Goal: Contribute content

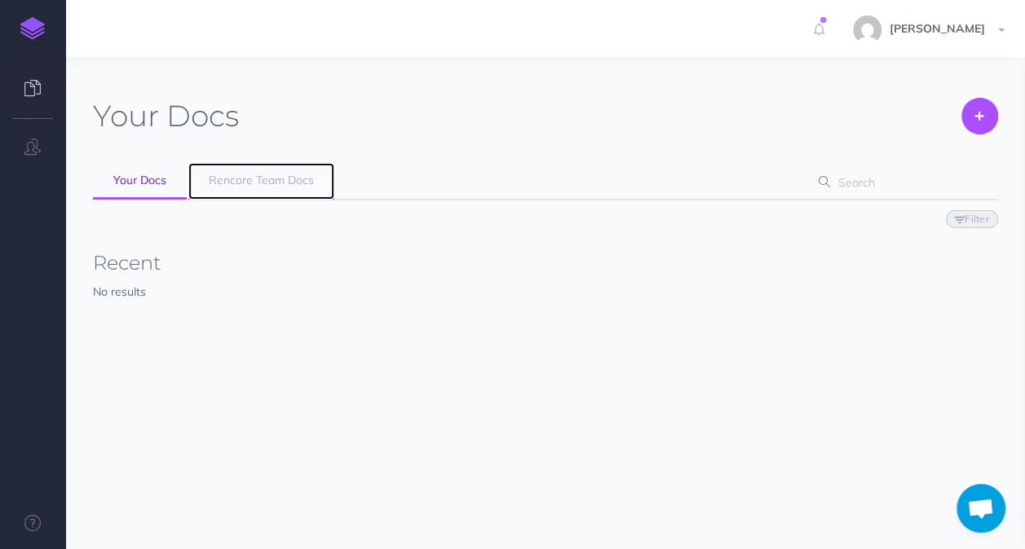
click at [296, 176] on span "Rencore Team Docs" at bounding box center [261, 180] width 105 height 15
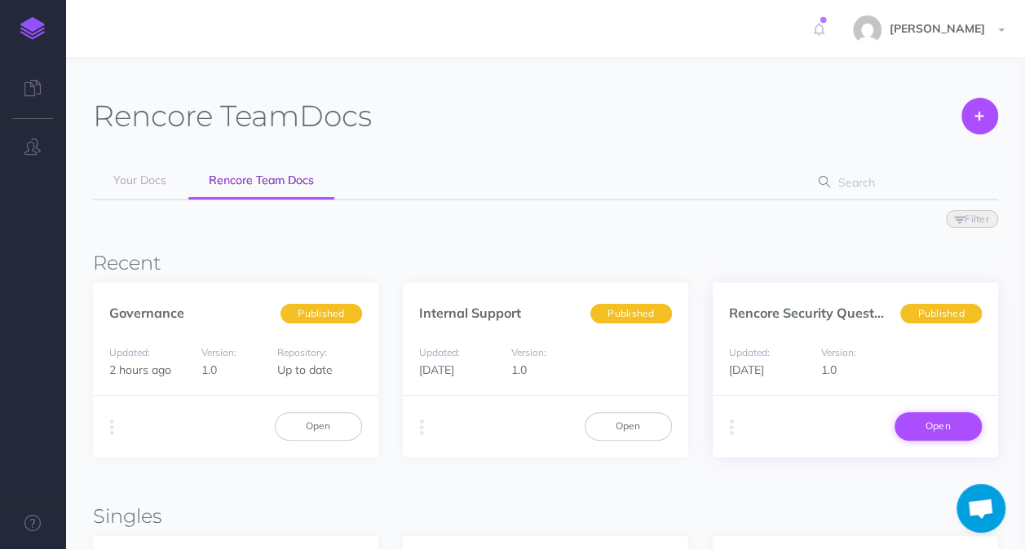
click at [938, 418] on link "Open" at bounding box center [937, 426] width 87 height 28
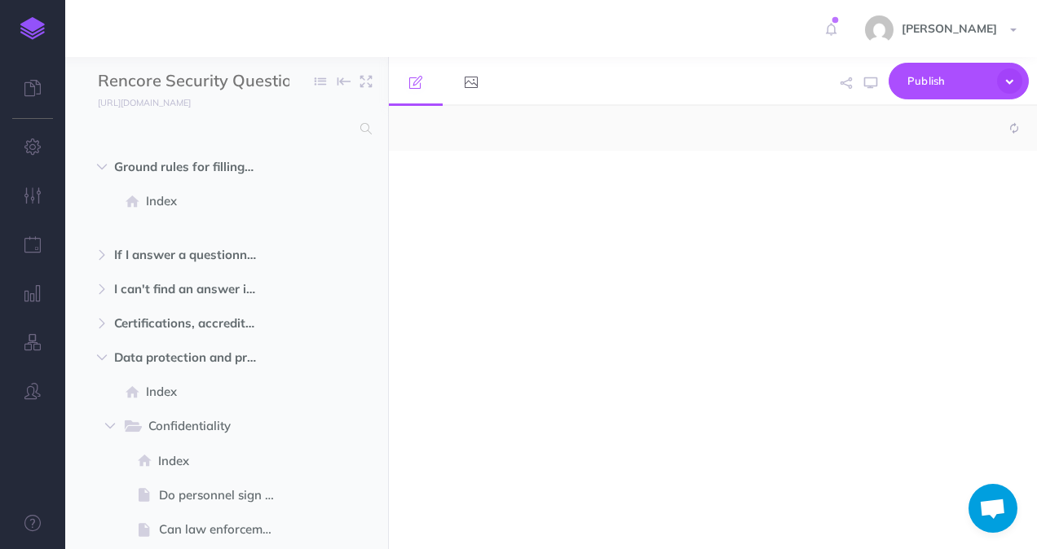
select select "null"
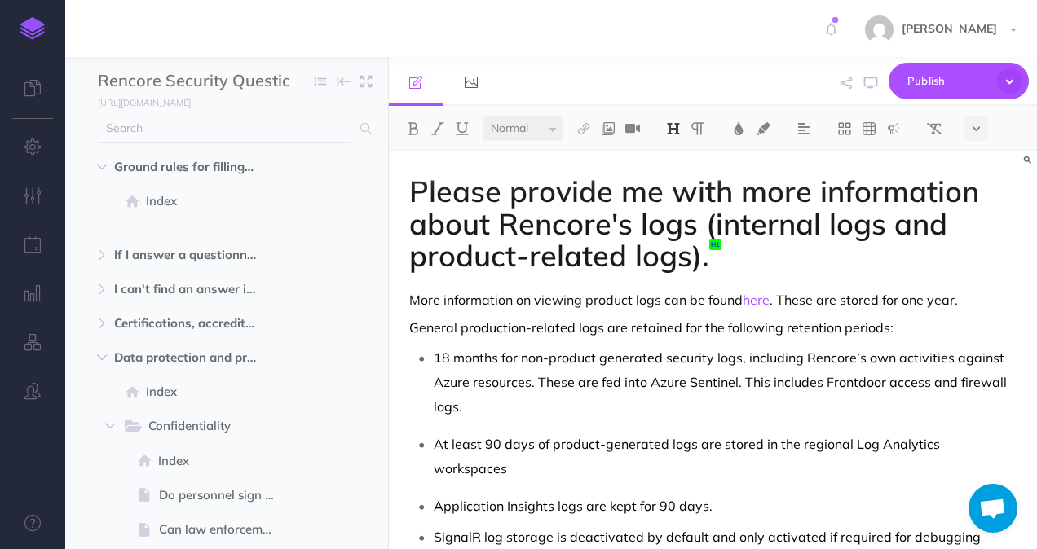
click at [366, 130] on icon at bounding box center [365, 128] width 11 height 11
click at [240, 134] on input "text" at bounding box center [224, 128] width 253 height 29
click at [363, 131] on icon at bounding box center [365, 128] width 11 height 11
click at [243, 127] on input "TLS" at bounding box center [224, 128] width 253 height 29
type input "T"
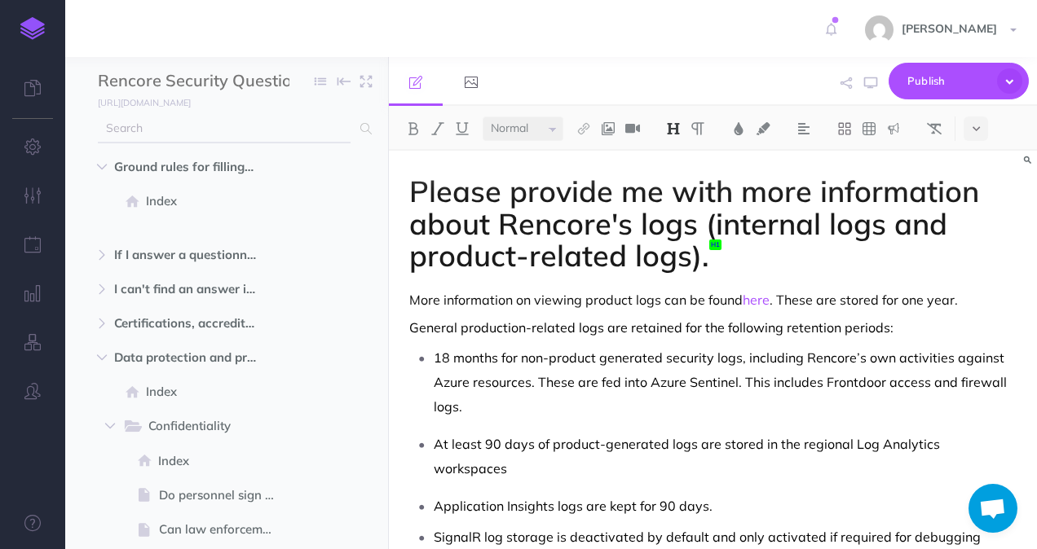
click at [243, 127] on input "text" at bounding box center [224, 128] width 253 height 29
type input "TLS"
click at [329, 130] on input "TLS" at bounding box center [224, 128] width 253 height 29
type input "TLS"
click at [320, 135] on input "TLS" at bounding box center [224, 128] width 253 height 29
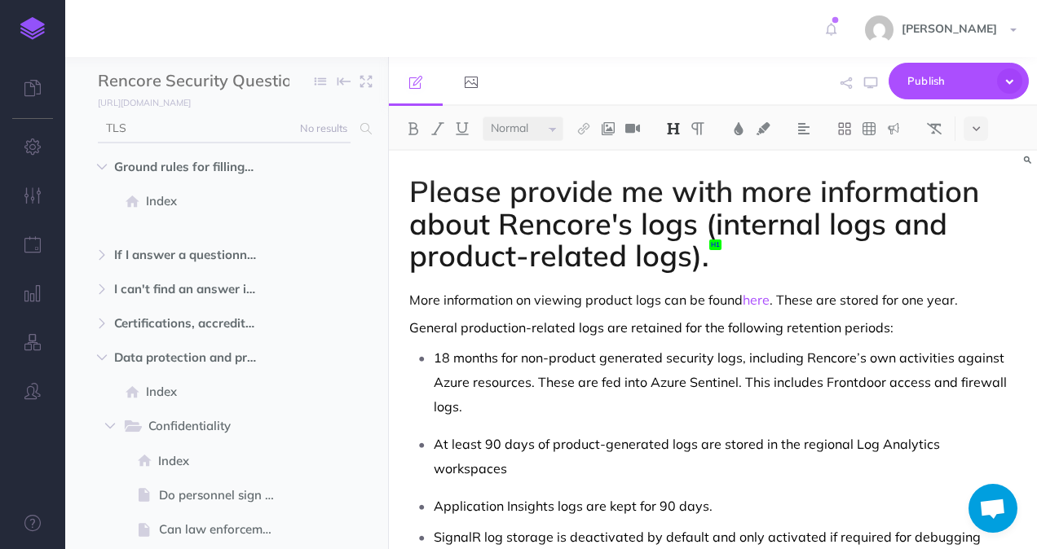
click at [176, 138] on input "TLS" at bounding box center [224, 128] width 253 height 29
click at [181, 118] on input "text" at bounding box center [224, 128] width 253 height 29
click at [309, 487] on span at bounding box center [226, 496] width 323 height 34
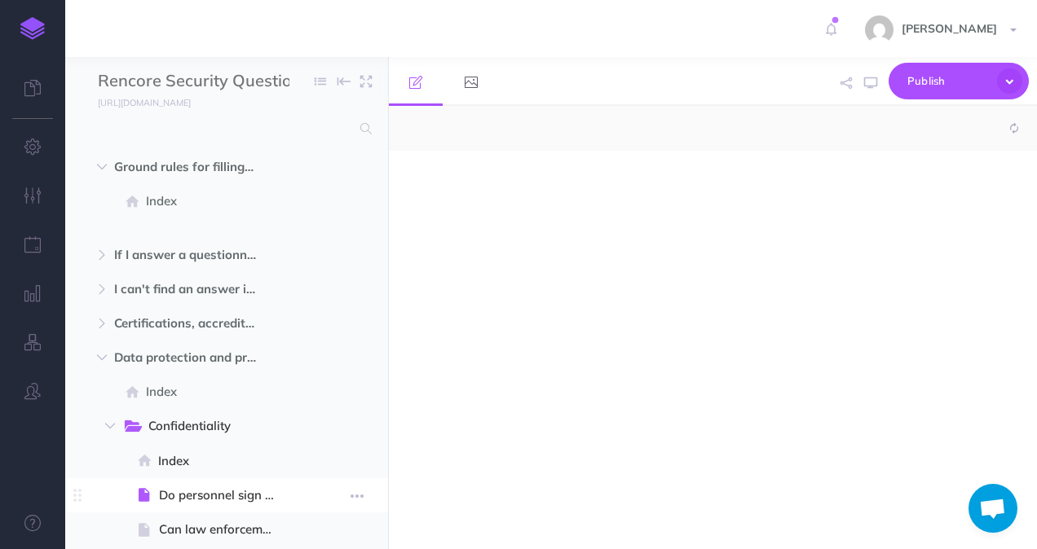
select select "null"
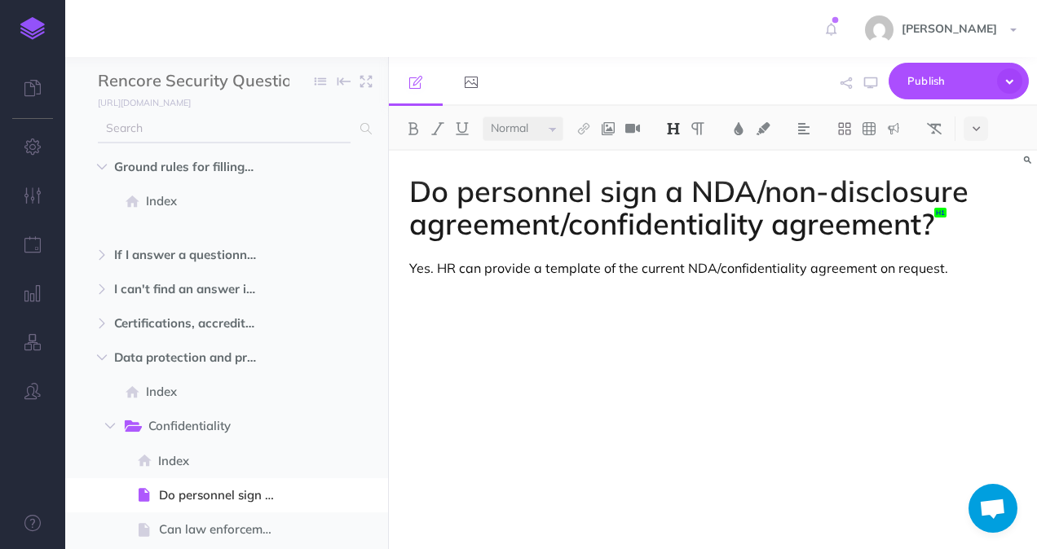
click at [119, 134] on input "text" at bounding box center [224, 128] width 253 height 29
type input "T"
type input "i"
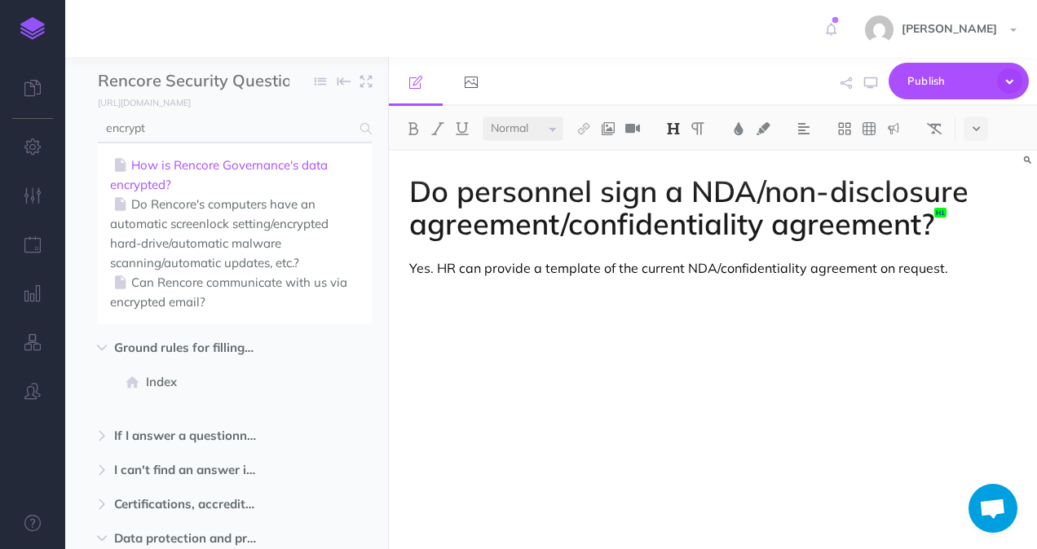
type input "encrypt"
click at [290, 159] on link "How is Rencore Governance's data encrypted?" at bounding box center [234, 175] width 249 height 39
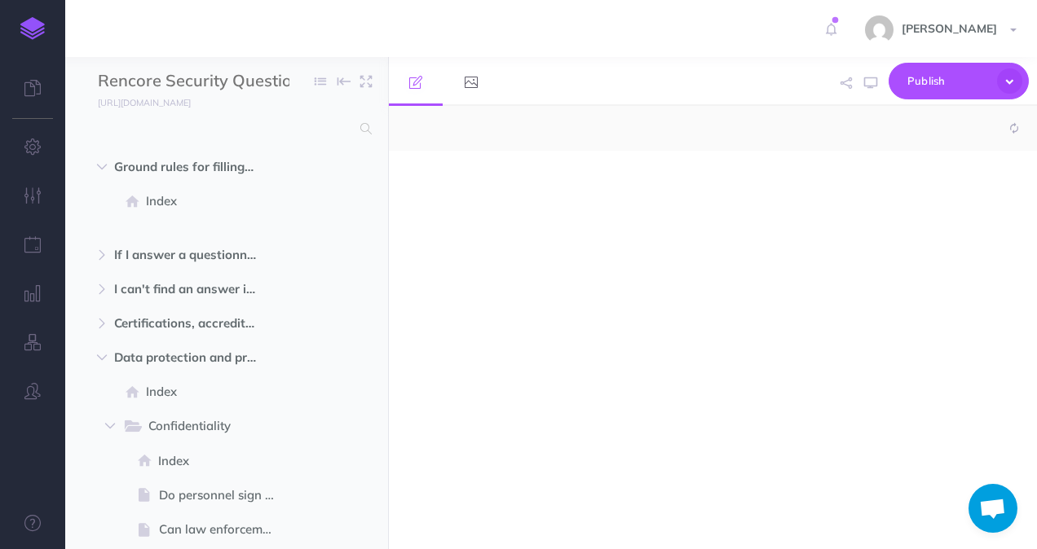
select select "null"
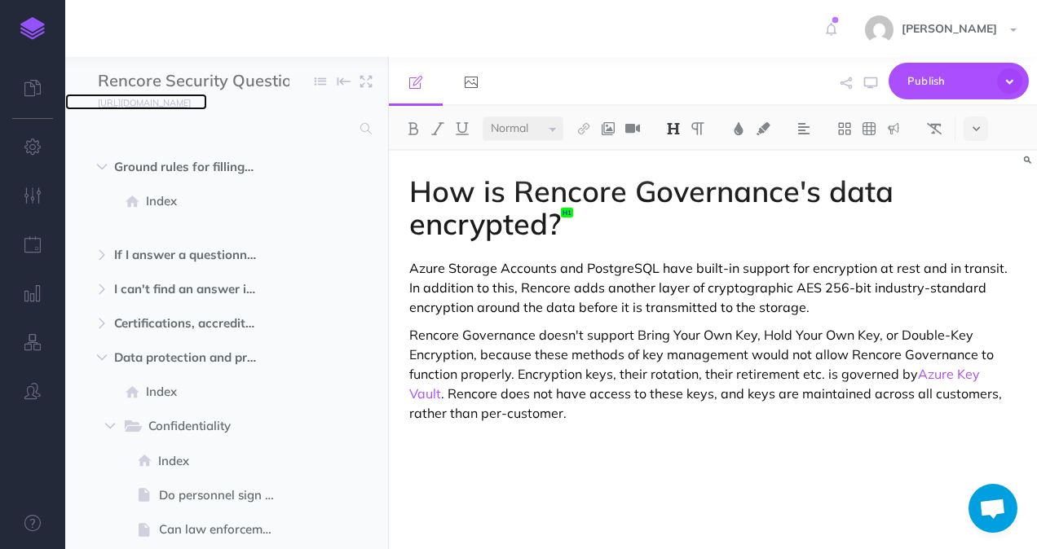
click at [191, 101] on small "[URL][DOMAIN_NAME]" at bounding box center [144, 102] width 93 height 11
click at [832, 300] on p "Azure Storage Accounts and PostgreSQL have built-in support for encryption at r…" at bounding box center [712, 287] width 607 height 59
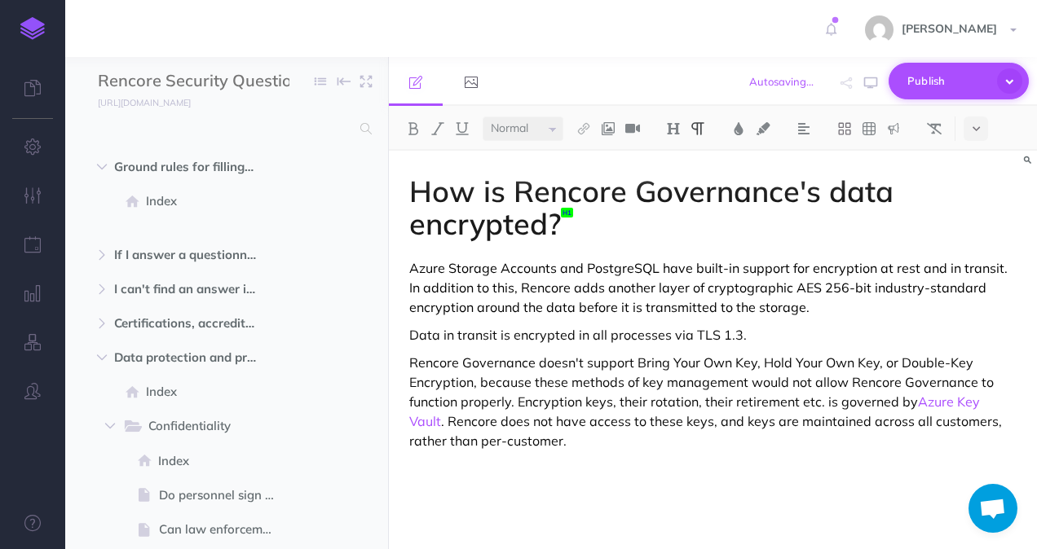
click at [935, 86] on span "Publish" at bounding box center [948, 80] width 82 height 25
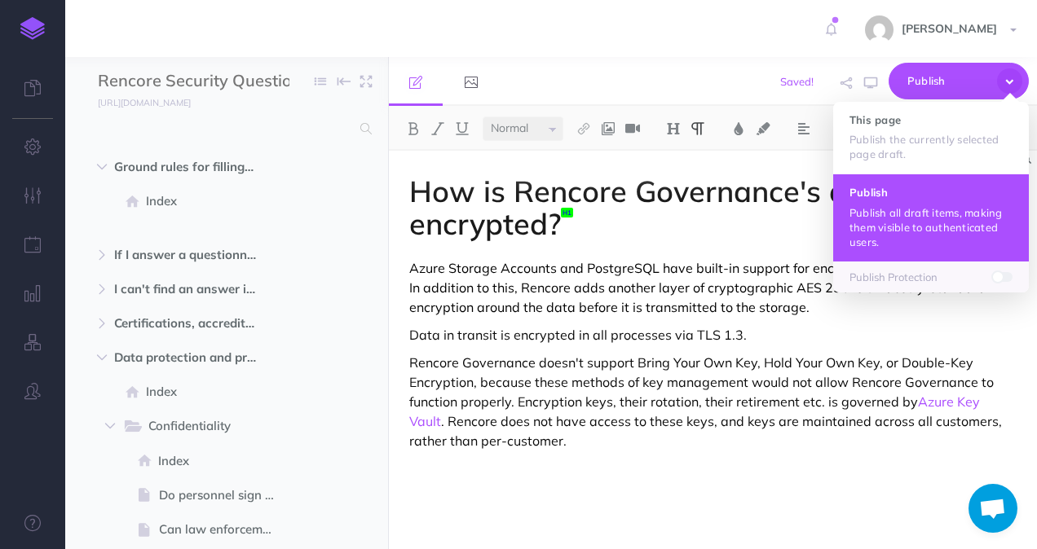
click at [931, 218] on p "Publish all draft items, making them visible to authenticated users." at bounding box center [930, 227] width 163 height 44
